Goal: Register for event/course

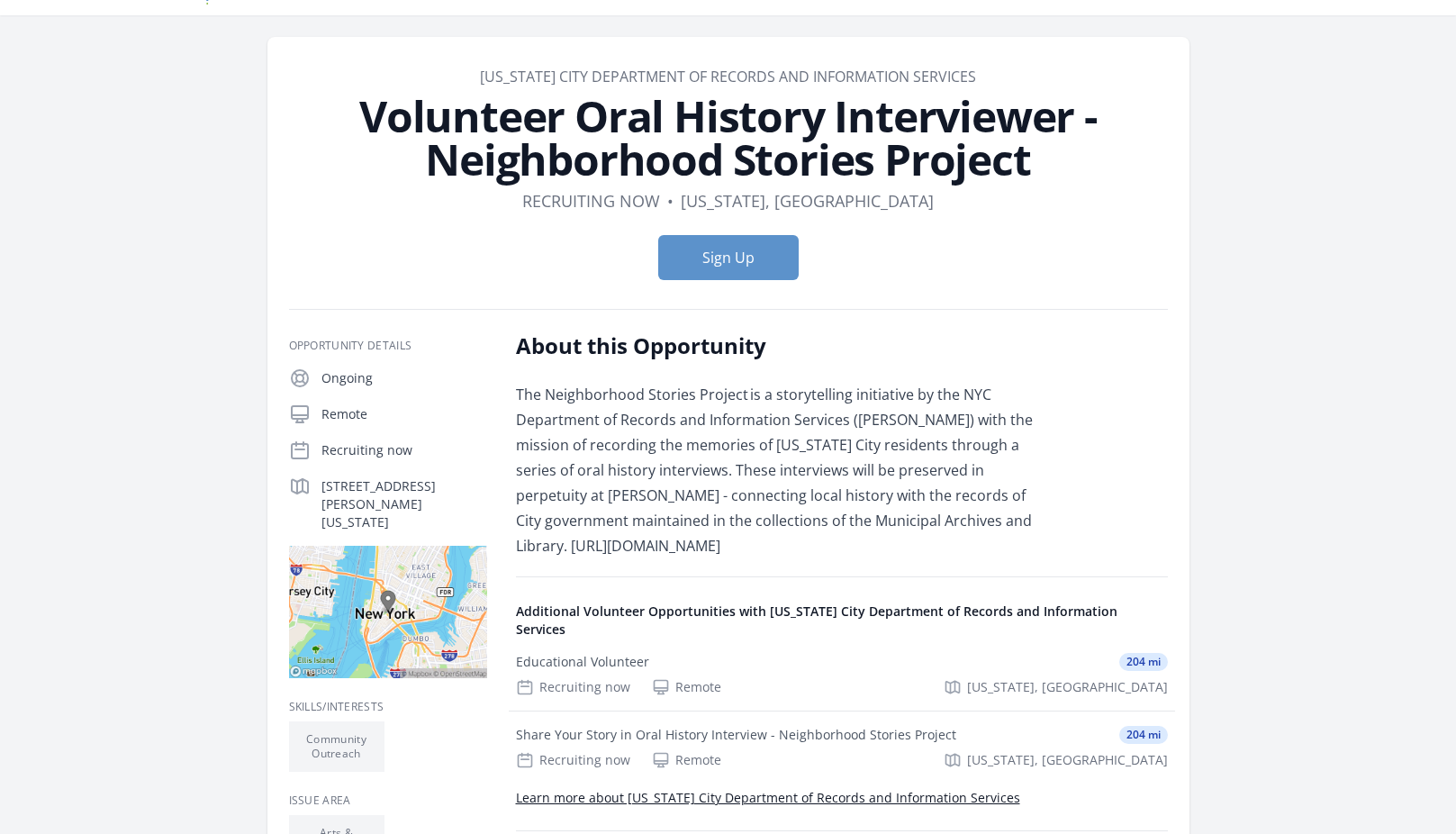
scroll to position [42, 0]
click at [673, 271] on button "Sign Up" at bounding box center [728, 259] width 141 height 45
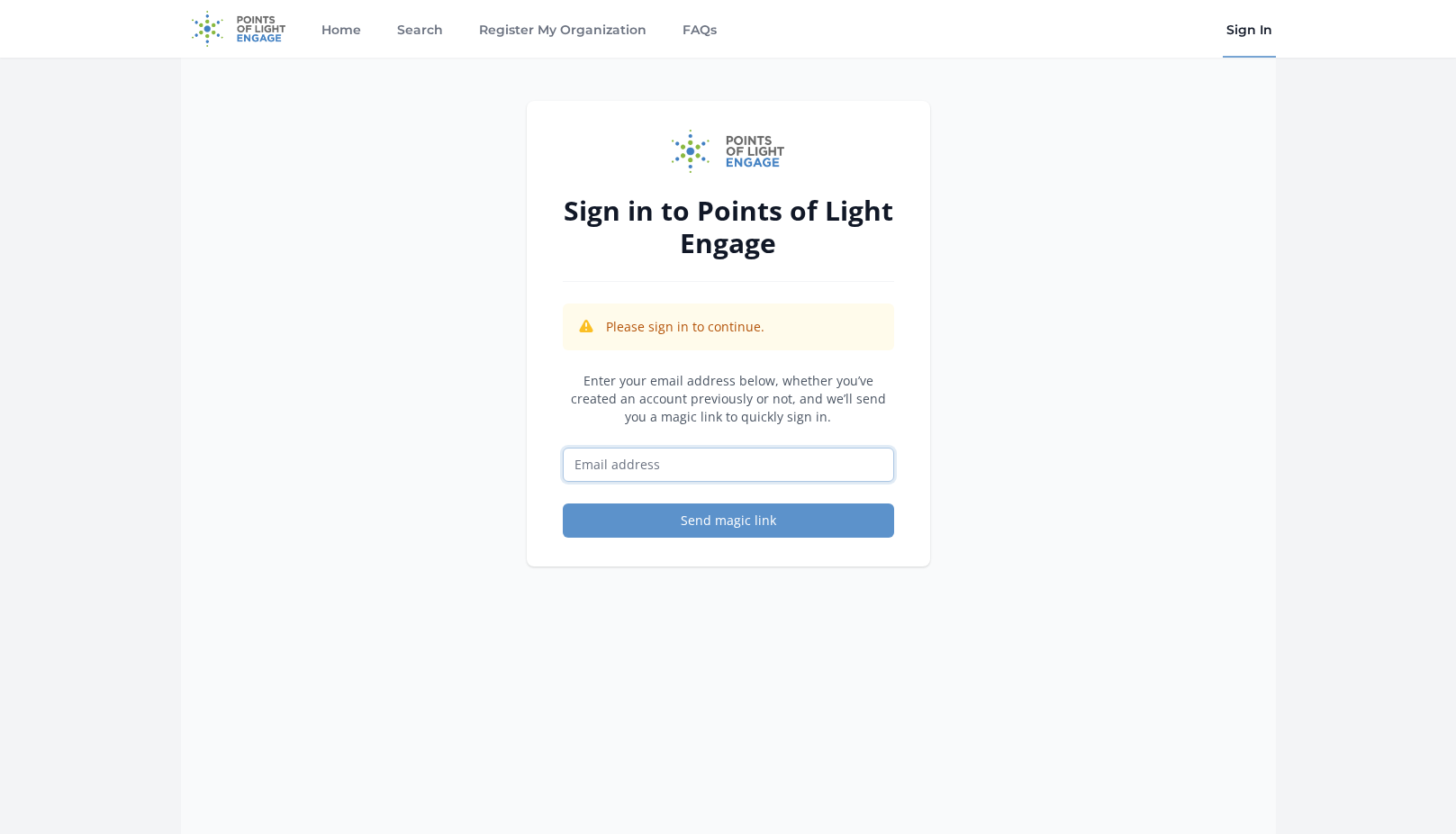
click at [621, 462] on input "Email address" at bounding box center [728, 465] width 332 height 35
type input "are291@nyu.edu"
click at [734, 513] on button "Send magic link" at bounding box center [728, 521] width 332 height 35
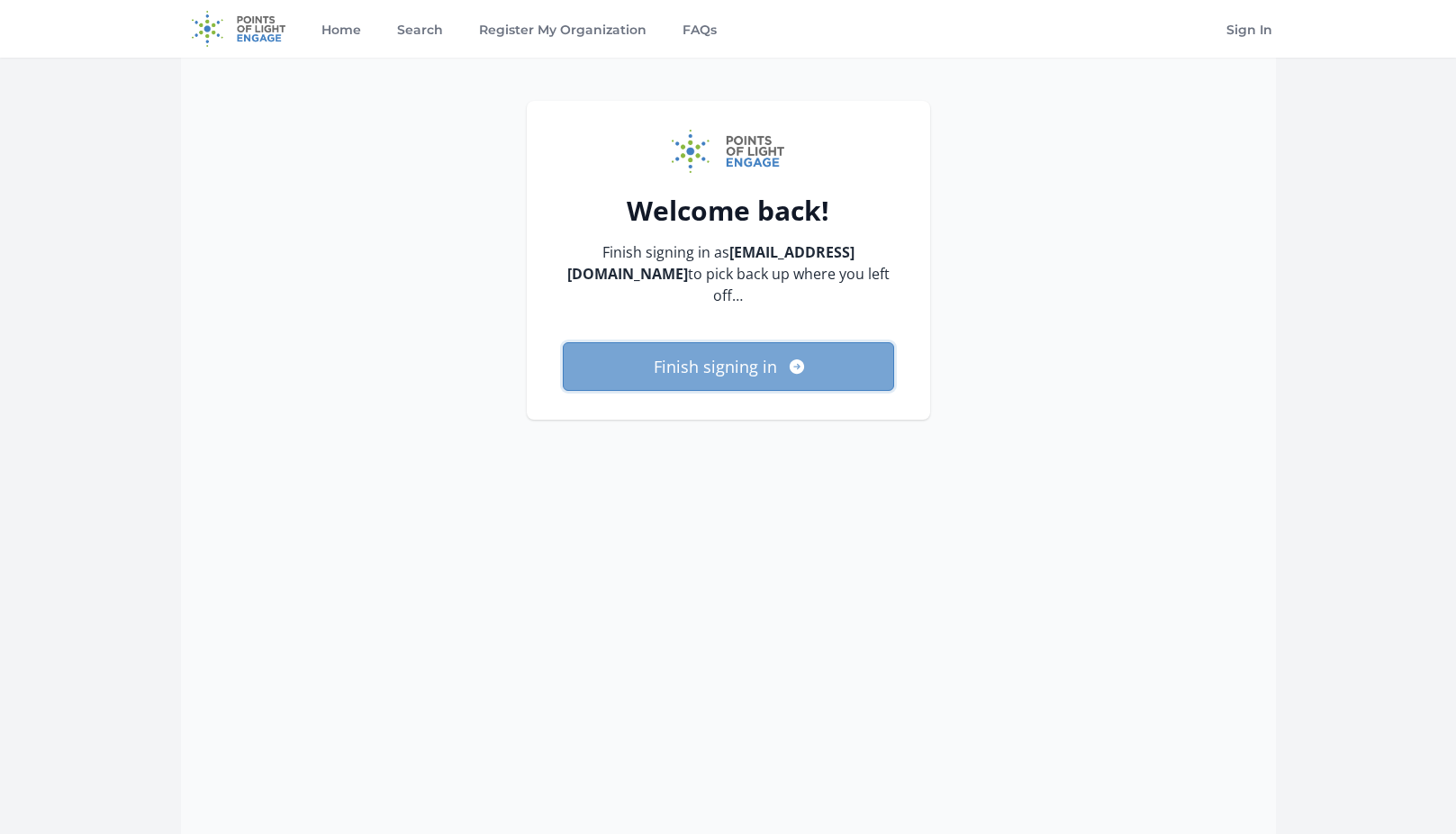
click at [760, 351] on button "Finish signing in" at bounding box center [728, 367] width 332 height 49
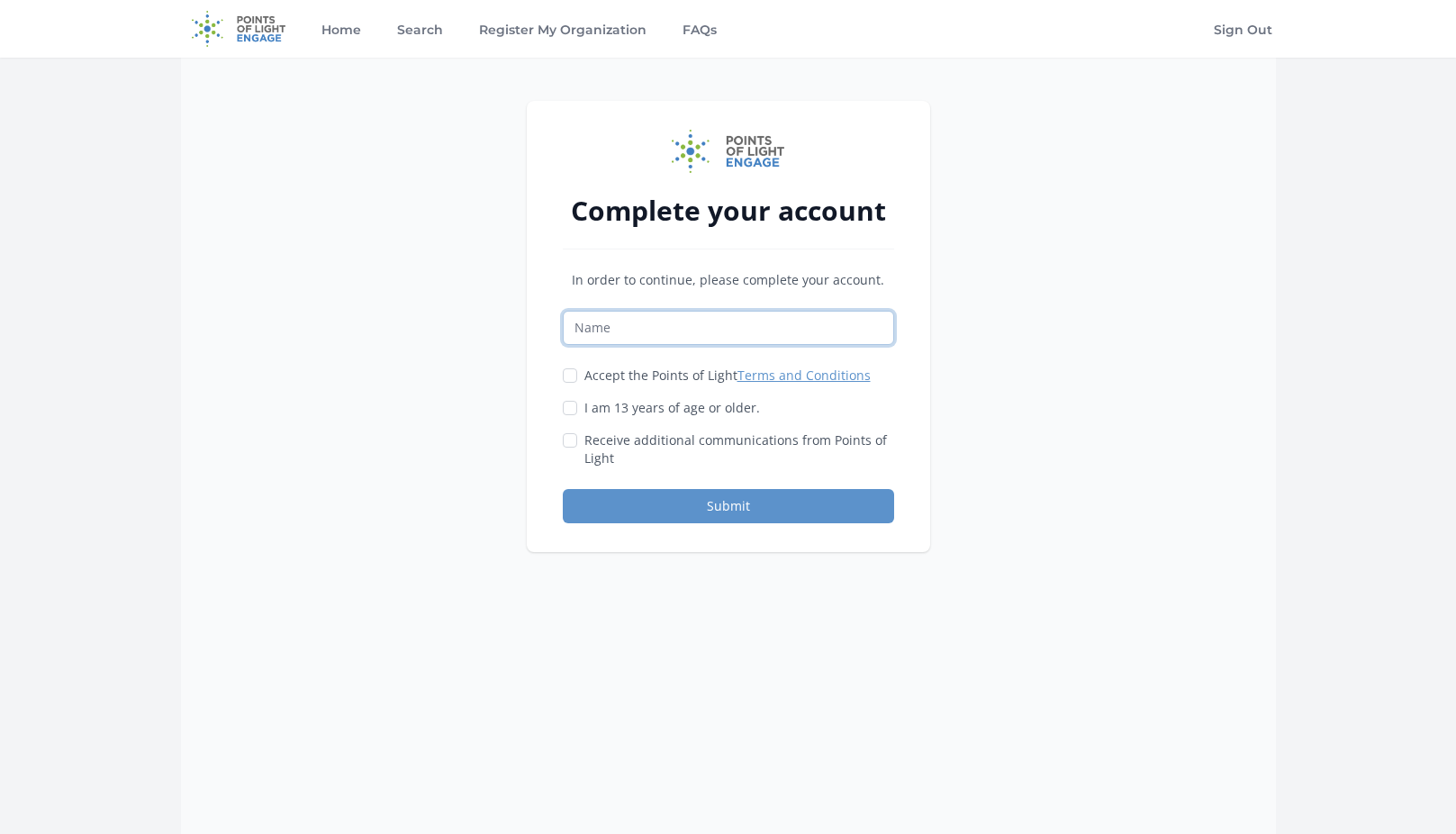
click at [612, 331] on input "Name" at bounding box center [728, 328] width 332 height 35
type input "[PERSON_NAME]"
click at [640, 372] on label "Accept the Points of Light Terms and Conditions" at bounding box center [727, 376] width 286 height 18
click at [578, 372] on input "Accept the Points of Light Terms and Conditions" at bounding box center [570, 375] width 15 height 15
checkbox input "true"
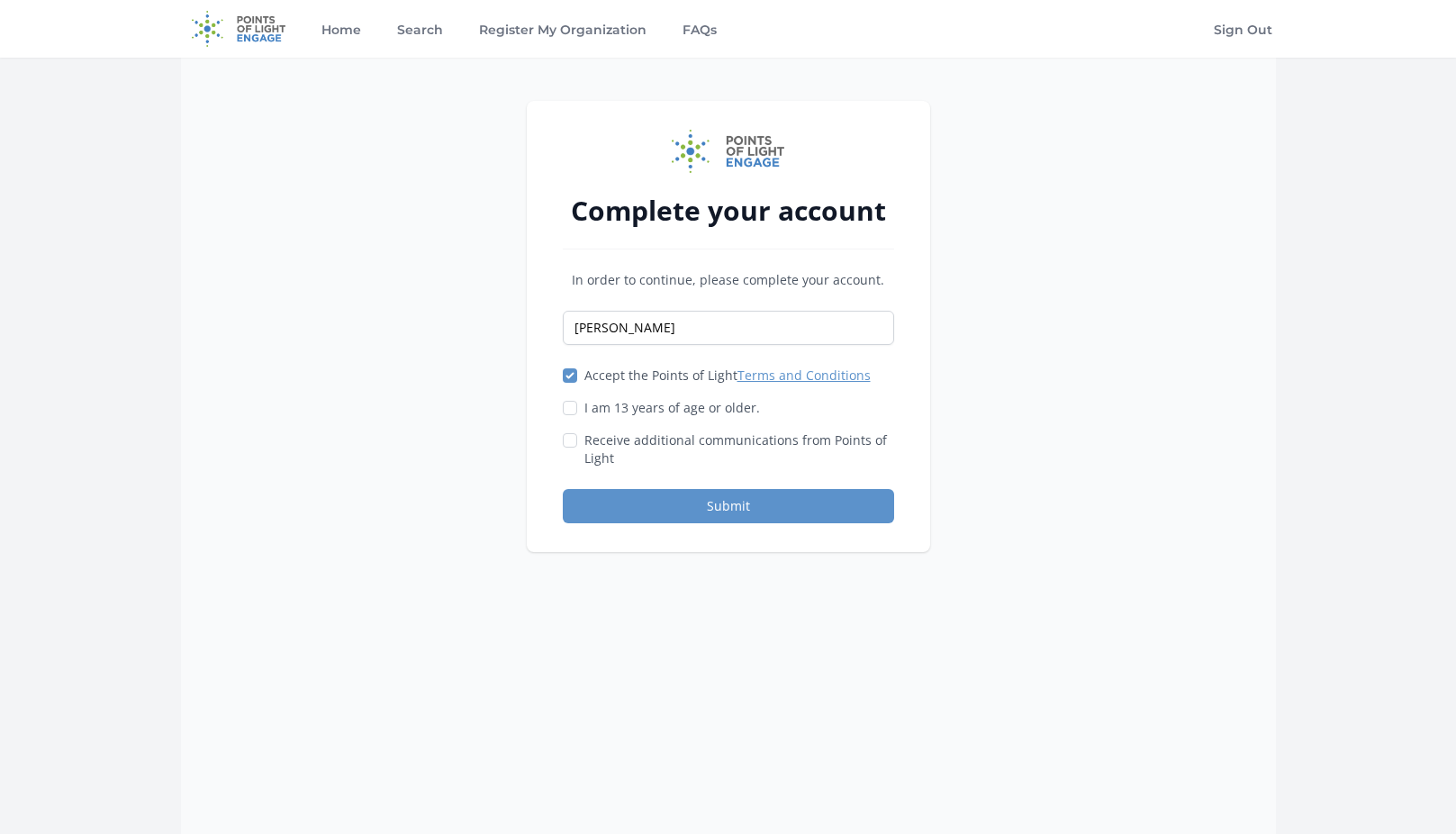
click at [600, 413] on label "I am 13 years of age or older." at bounding box center [671, 408] width 175 height 18
click at [578, 413] on input "I am 13 years of age or older." at bounding box center [570, 408] width 15 height 15
checkbox input "true"
click at [592, 457] on label "Receive additional communications from Points of Light" at bounding box center [738, 450] width 310 height 36
click at [578, 448] on input "Receive additional communications from Points of Light" at bounding box center [570, 441] width 15 height 15
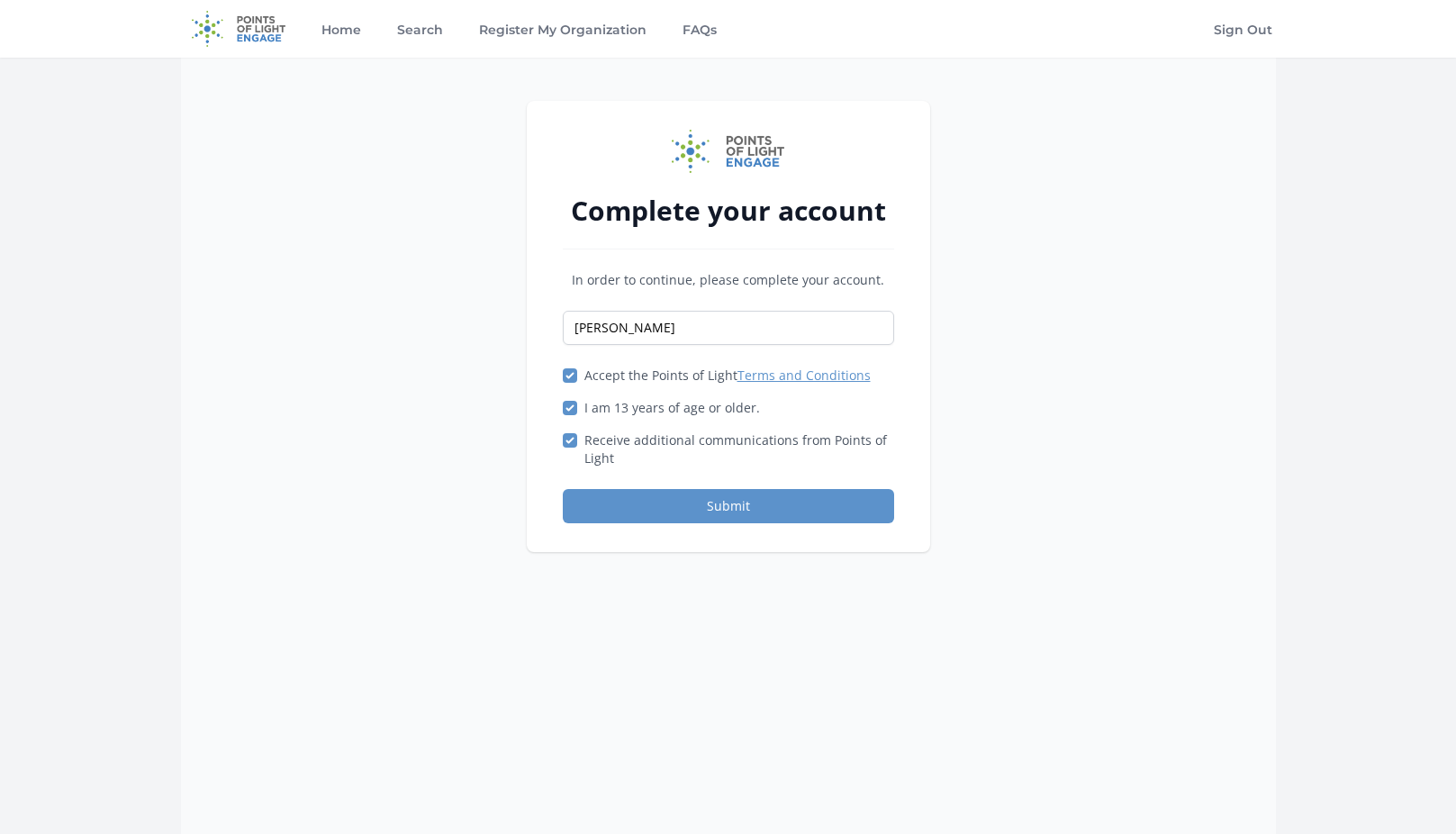
click at [592, 457] on label "Receive additional communications from Points of Light" at bounding box center [738, 450] width 310 height 36
click at [578, 448] on input "Receive additional communications from Points of Light" at bounding box center [570, 441] width 15 height 15
checkbox input "false"
click at [620, 504] on button "Submit" at bounding box center [728, 506] width 332 height 35
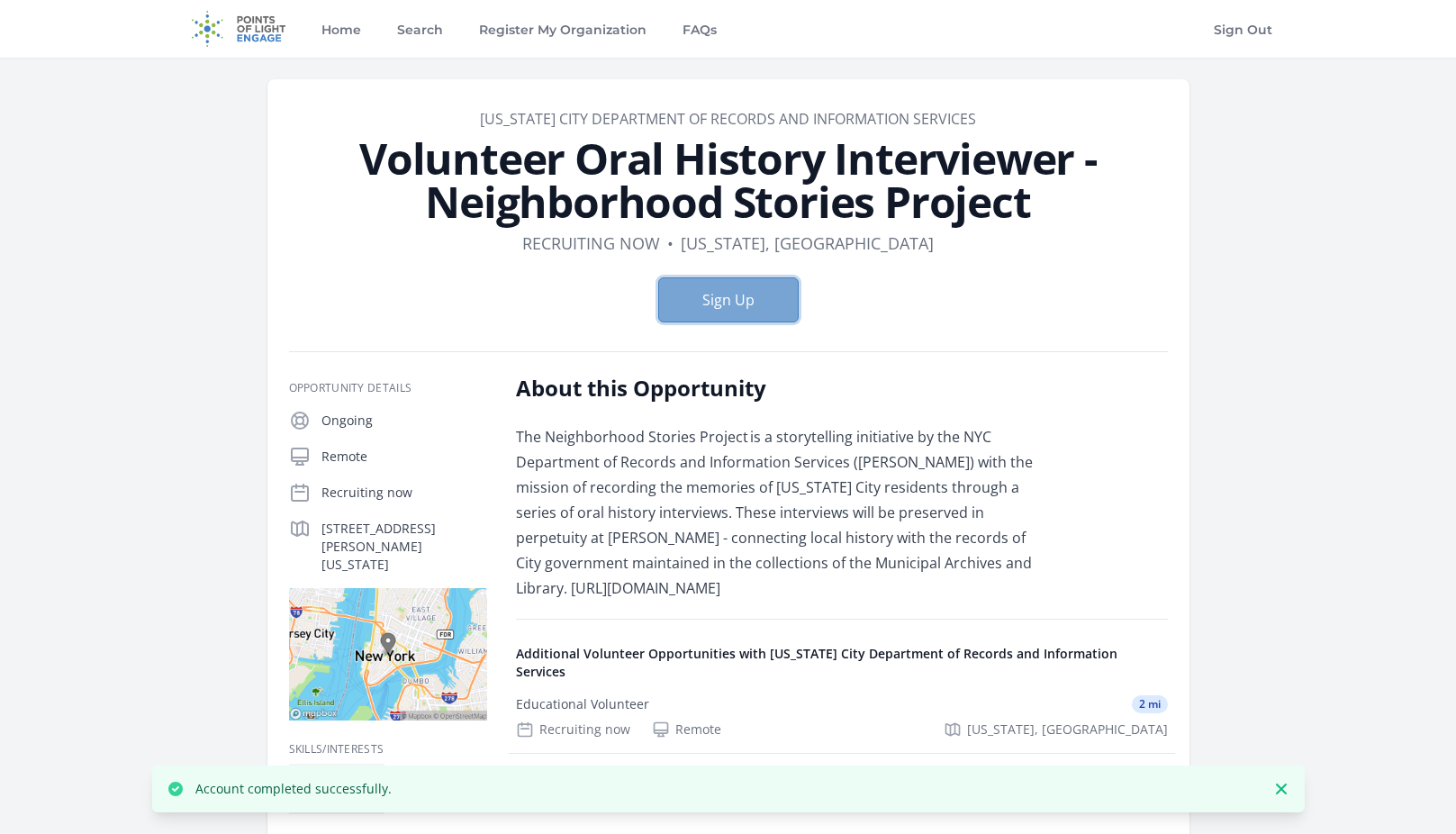
click at [747, 311] on button "Sign Up" at bounding box center [728, 300] width 141 height 45
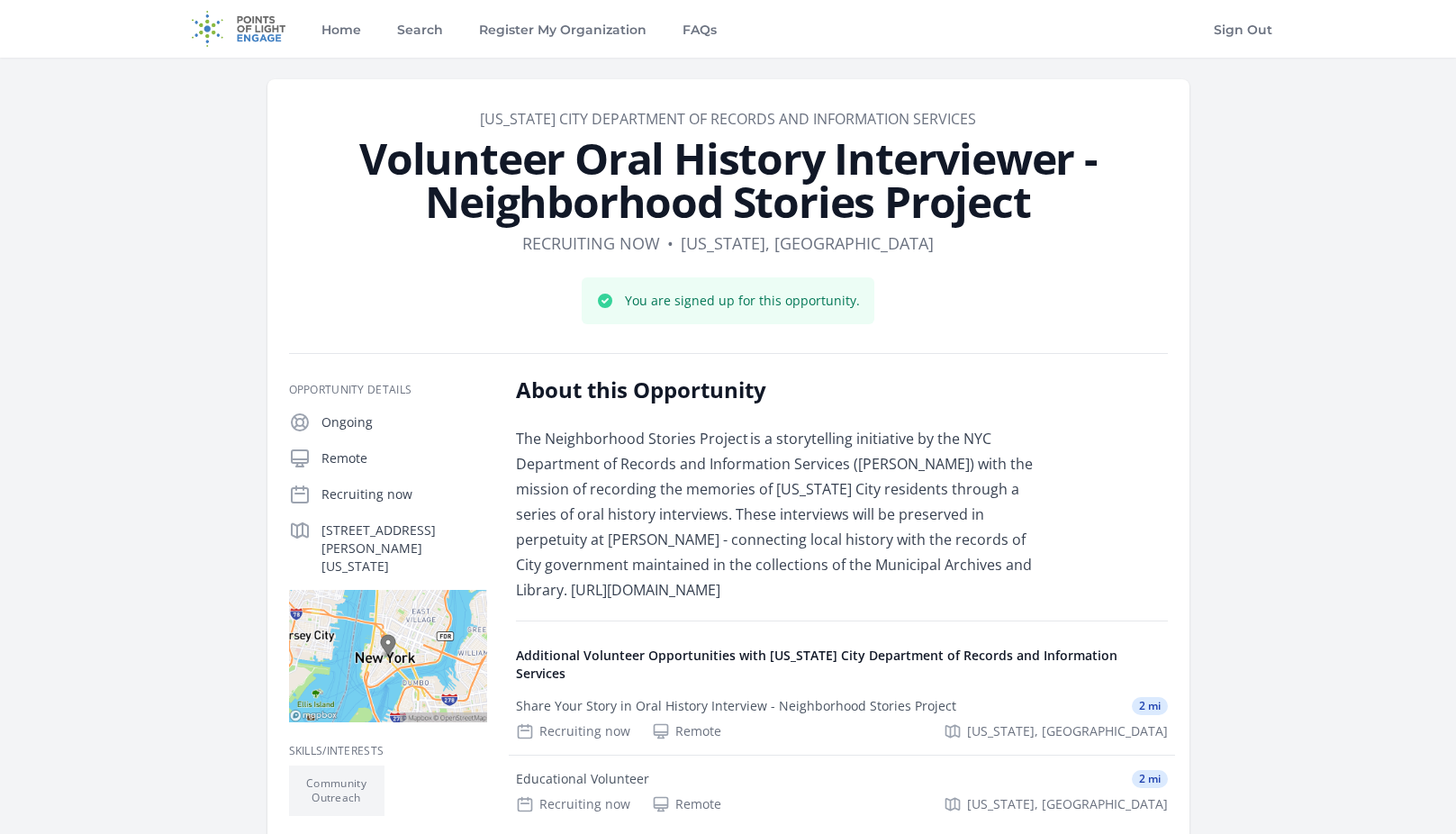
click at [313, 25] on div "Home Search Register My Organization FAQs" at bounding box center [451, 28] width 540 height 57
click at [335, 27] on link "Home" at bounding box center [342, 28] width 47 height 57
click at [342, 37] on link "Home" at bounding box center [342, 28] width 47 height 57
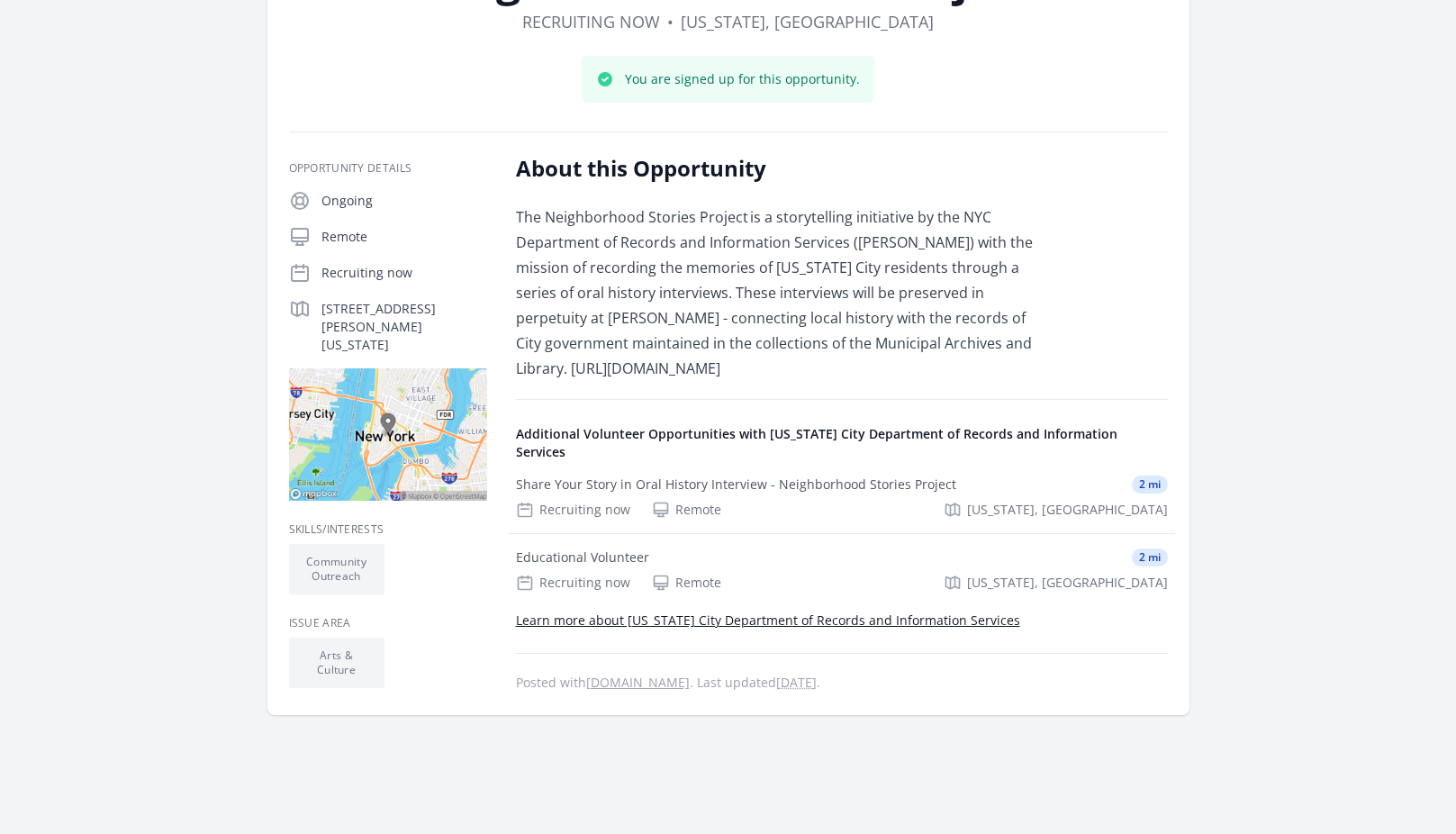
scroll to position [223, 0]
click at [676, 610] on link "Learn more about New York City Department of Records and Information Services" at bounding box center [768, 618] width 504 height 17
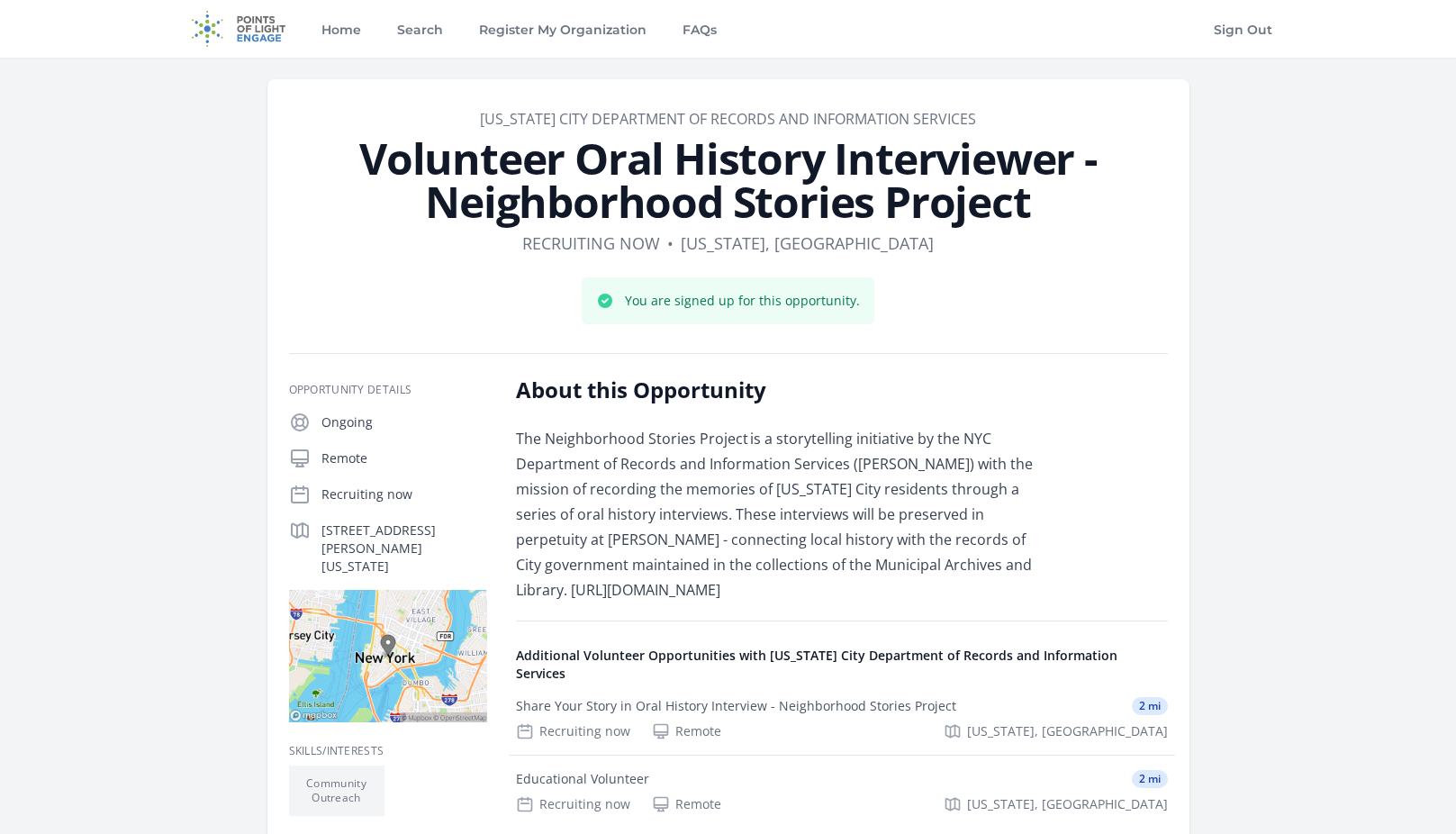
click at [364, 494] on p "Recruiting now" at bounding box center [404, 494] width 165 height 18
drag, startPoint x: 807, startPoint y: 587, endPoint x: 504, endPoint y: 583, distance: 303.0
click at [504, 583] on div "Opportunity Details Ongoing Remote Recruiting now 31 Chambers St, New York, NY …" at bounding box center [728, 645] width 879 height 540
copy p "https://forms.office.com/g/pKSp8ACX6j"
drag, startPoint x: 815, startPoint y: 588, endPoint x: 512, endPoint y: 592, distance: 303.0
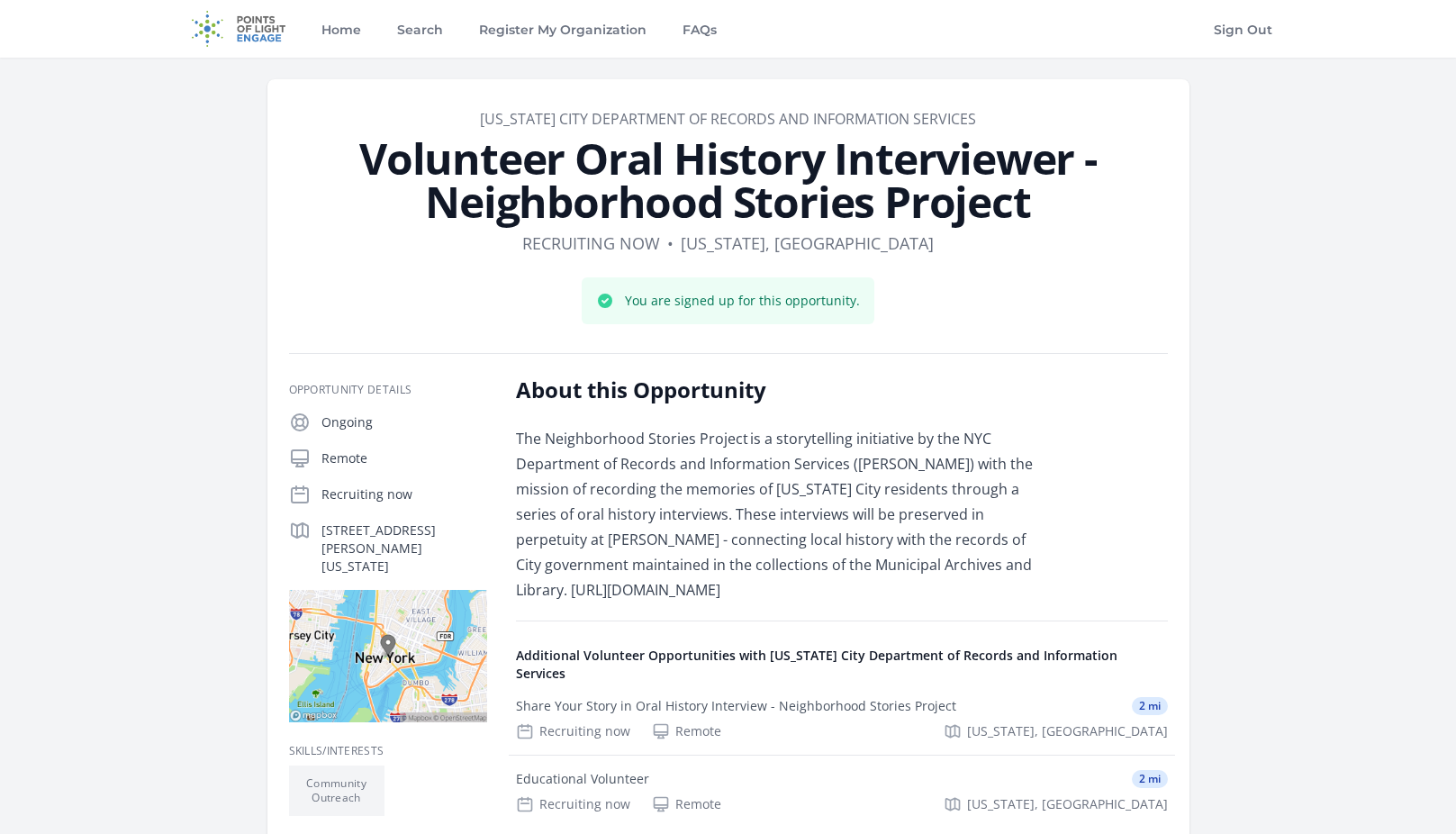
click at [512, 592] on div "Opportunity Details Ongoing Remote Recruiting now [STREET_ADDRESS][PERSON_NAME]…" at bounding box center [728, 645] width 879 height 540
copy p "[URL][DOMAIN_NAME]"
